Goal: Browse casually

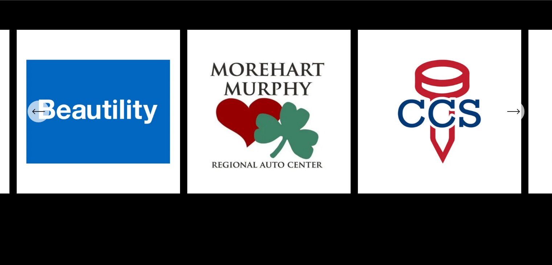
scroll to position [2787, 0]
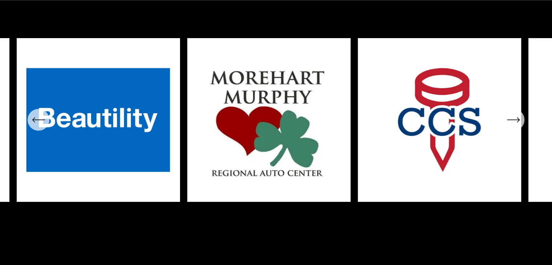
click at [518, 126] on icon "\a \a \a Next\a \a" at bounding box center [513, 119] width 13 height 13
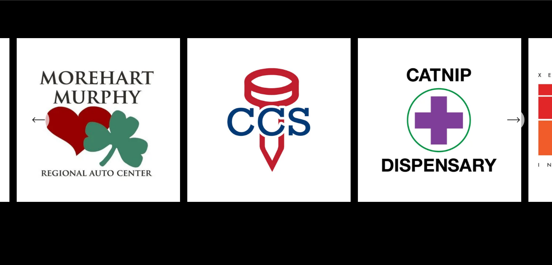
click at [518, 126] on icon "\a \a \a Next\a \a" at bounding box center [513, 119] width 13 height 13
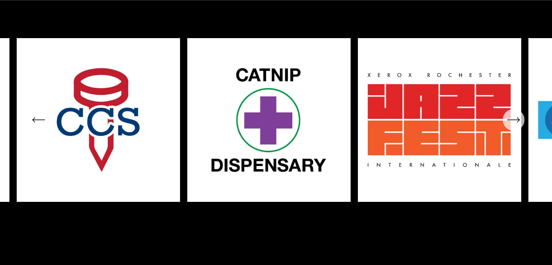
click at [518, 126] on icon "\a \a \a Next\a \a" at bounding box center [513, 119] width 13 height 13
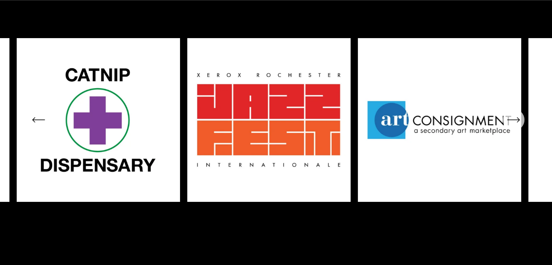
click at [518, 126] on icon "\a \a \a Next\a \a" at bounding box center [513, 119] width 13 height 13
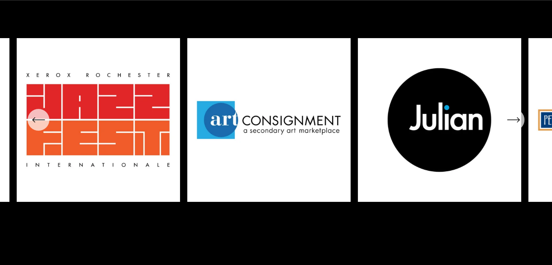
click at [521, 131] on div "\a \a \a Next\a \a" at bounding box center [514, 120] width 22 height 22
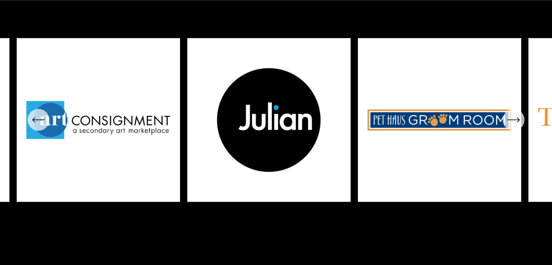
click at [521, 131] on div "\a \a \a Next\a \a" at bounding box center [514, 120] width 22 height 22
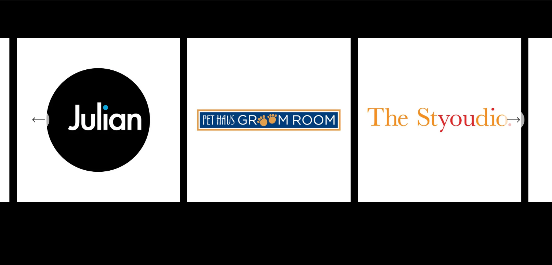
click at [521, 131] on div "\a \a \a Next\a \a" at bounding box center [514, 120] width 22 height 22
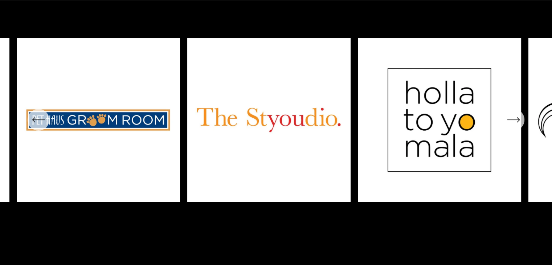
click at [521, 131] on div "\a \a \a Next\a \a" at bounding box center [514, 120] width 22 height 22
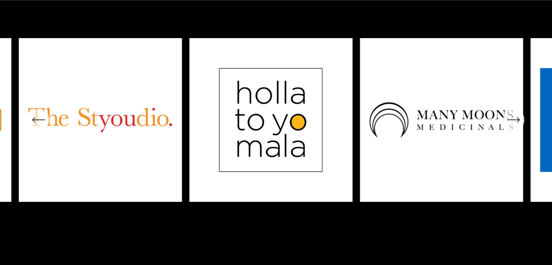
click at [521, 131] on div "\a \a \a Next\a \a" at bounding box center [514, 120] width 22 height 22
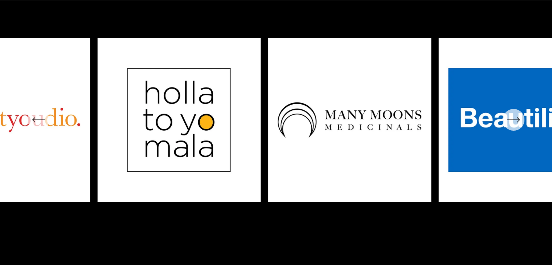
click at [521, 131] on div "\a \a \a Next\a \a" at bounding box center [514, 120] width 22 height 22
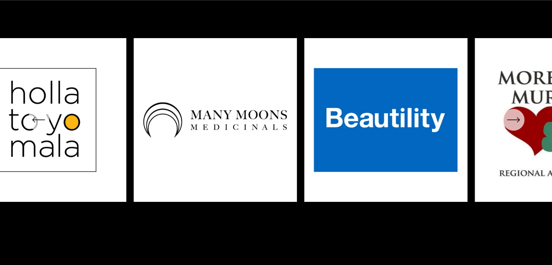
click at [521, 131] on div "\a \a \a Next\a \a" at bounding box center [514, 120] width 22 height 22
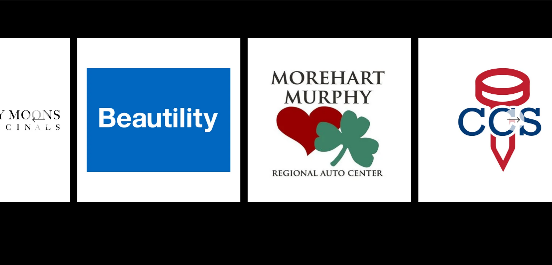
click at [521, 131] on div "\a \a \a Next\a \a" at bounding box center [514, 120] width 22 height 22
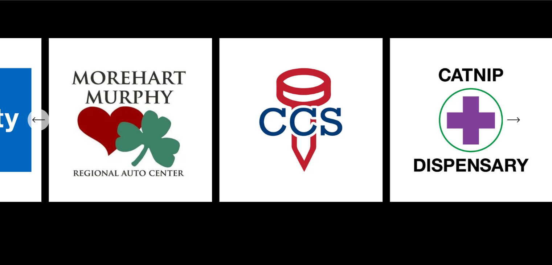
click at [521, 131] on div "\a \a \a Next\a \a" at bounding box center [514, 120] width 22 height 22
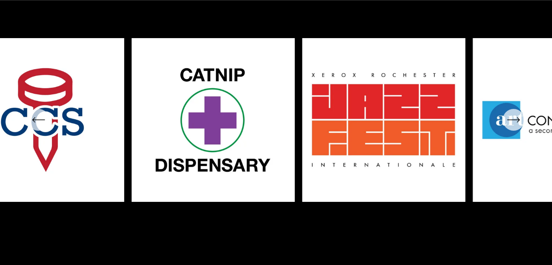
click at [521, 131] on div "\a \a \a Next\a \a" at bounding box center [514, 120] width 22 height 22
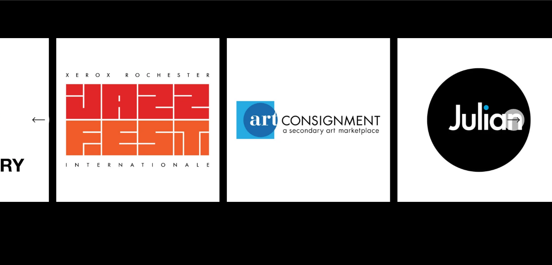
click at [521, 131] on div "\a \a \a Next\a \a" at bounding box center [514, 120] width 22 height 22
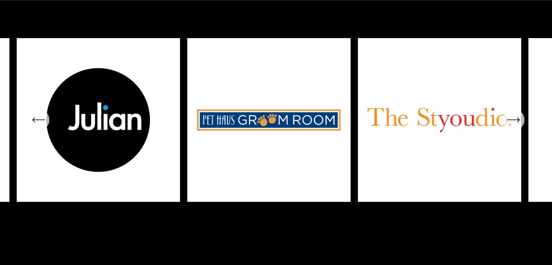
click at [521, 131] on div "\a \a \a Next\a \a" at bounding box center [514, 120] width 22 height 22
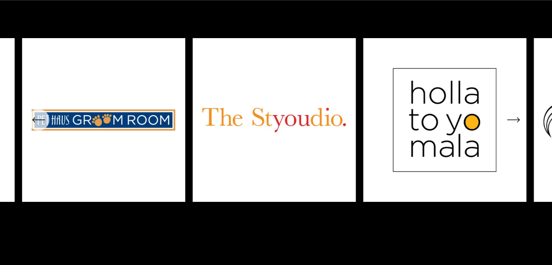
click at [521, 131] on div "\a \a \a Next\a \a" at bounding box center [514, 120] width 22 height 22
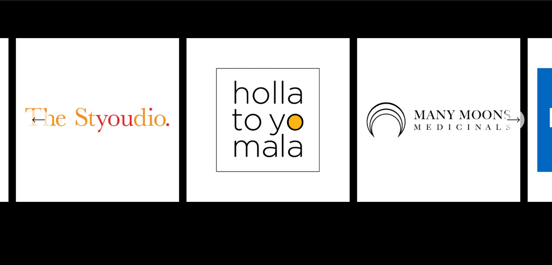
click at [521, 131] on div "\a \a \a Next\a \a" at bounding box center [514, 120] width 22 height 22
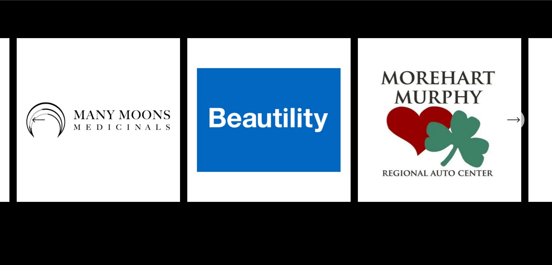
click at [521, 131] on div "\a \a \a Next\a \a" at bounding box center [514, 120] width 22 height 22
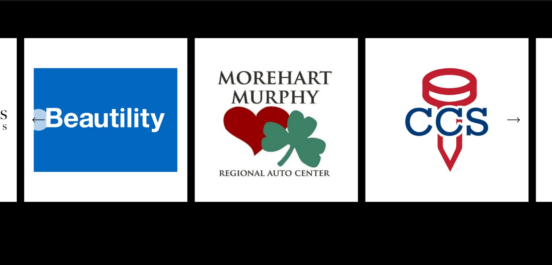
click at [521, 131] on div "\a \a \a Next\a \a" at bounding box center [514, 120] width 22 height 22
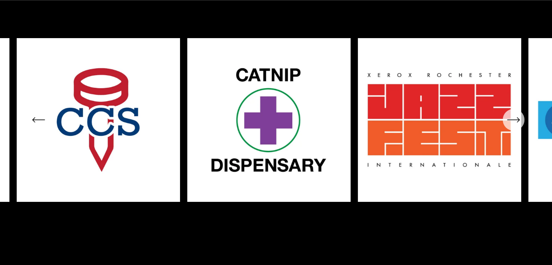
click at [521, 131] on div "\a \a \a Next\a \a" at bounding box center [514, 120] width 22 height 22
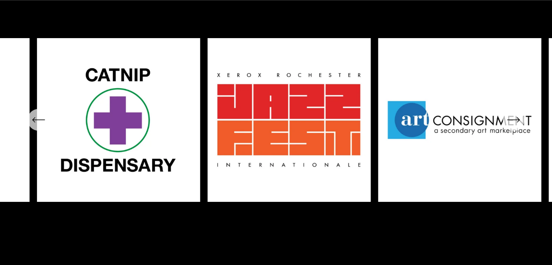
click at [521, 131] on div "\a \a \a Next\a \a" at bounding box center [514, 120] width 22 height 22
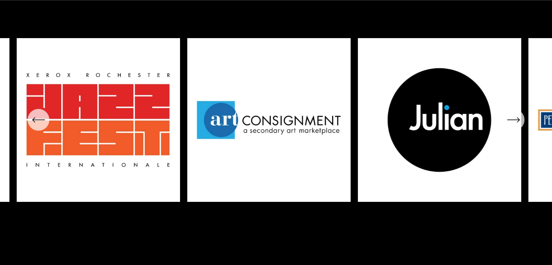
click at [521, 131] on div "\a \a \a Next\a \a" at bounding box center [514, 120] width 22 height 22
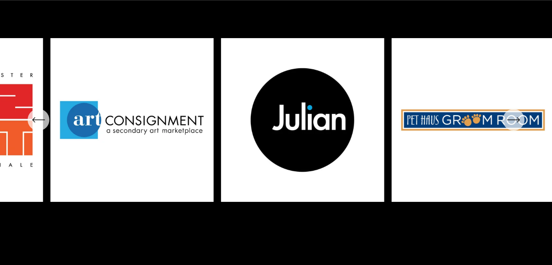
click at [521, 131] on div "\a \a \a Next\a \a" at bounding box center [514, 120] width 22 height 22
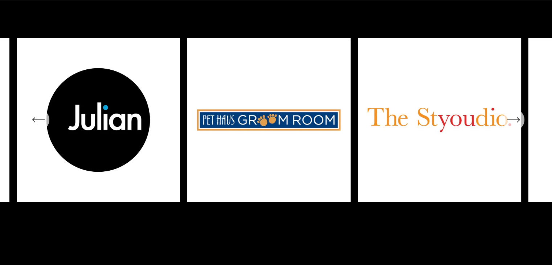
click at [521, 131] on div "\a \a \a Next\a \a" at bounding box center [514, 120] width 22 height 22
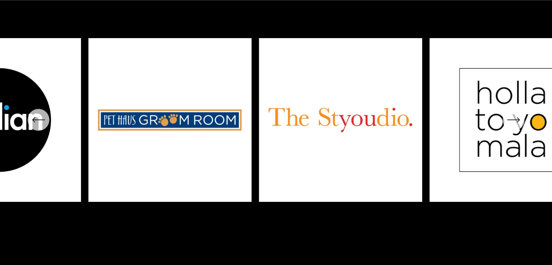
click at [521, 131] on div "\a \a \a Next\a \a" at bounding box center [514, 120] width 22 height 22
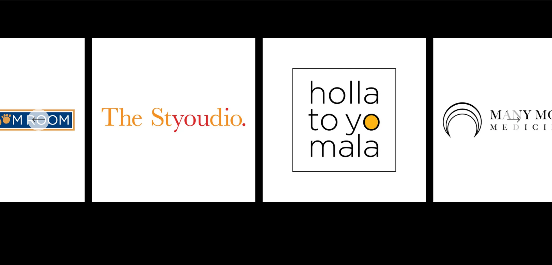
click at [521, 131] on div "\a \a \a Next\a \a" at bounding box center [514, 120] width 22 height 22
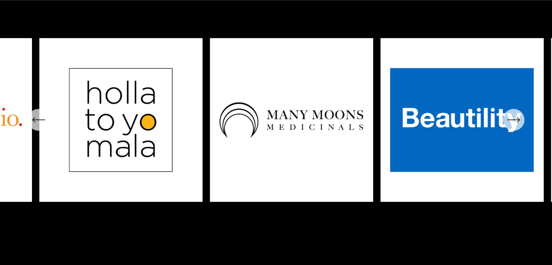
click at [521, 131] on div "\a \a \a Next\a \a" at bounding box center [514, 120] width 22 height 22
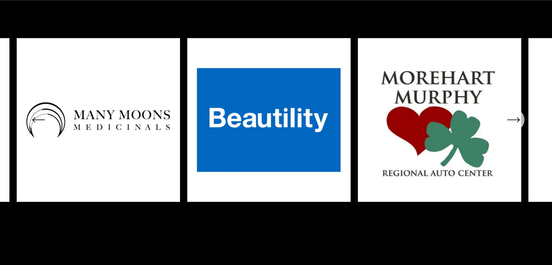
click at [521, 131] on div "\a \a \a Next\a \a" at bounding box center [514, 120] width 22 height 22
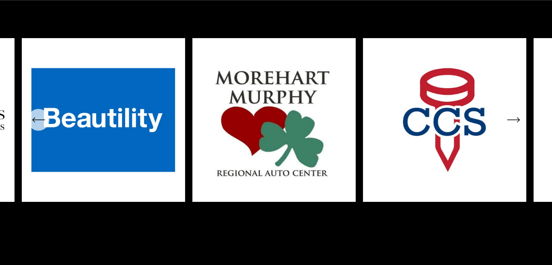
click at [521, 131] on div "\a \a \a Next\a \a" at bounding box center [514, 120] width 22 height 22
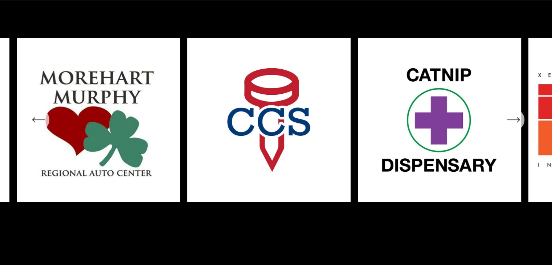
click at [521, 131] on div "\a \a \a Next\a \a" at bounding box center [514, 120] width 22 height 22
